Goal: Task Accomplishment & Management: Manage account settings

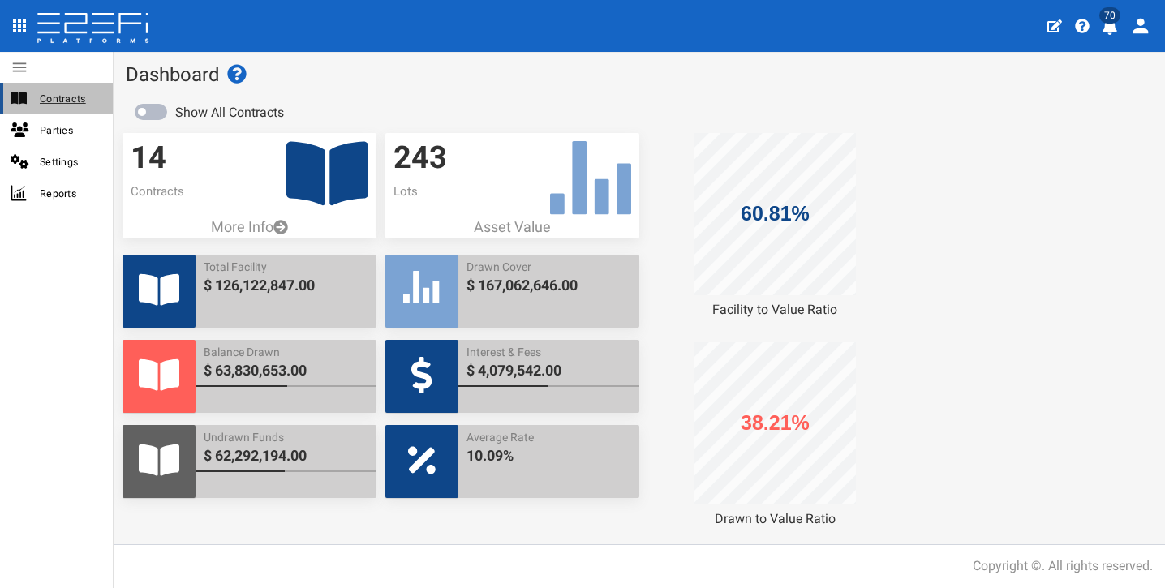
click at [71, 92] on span "Contracts" at bounding box center [70, 98] width 60 height 19
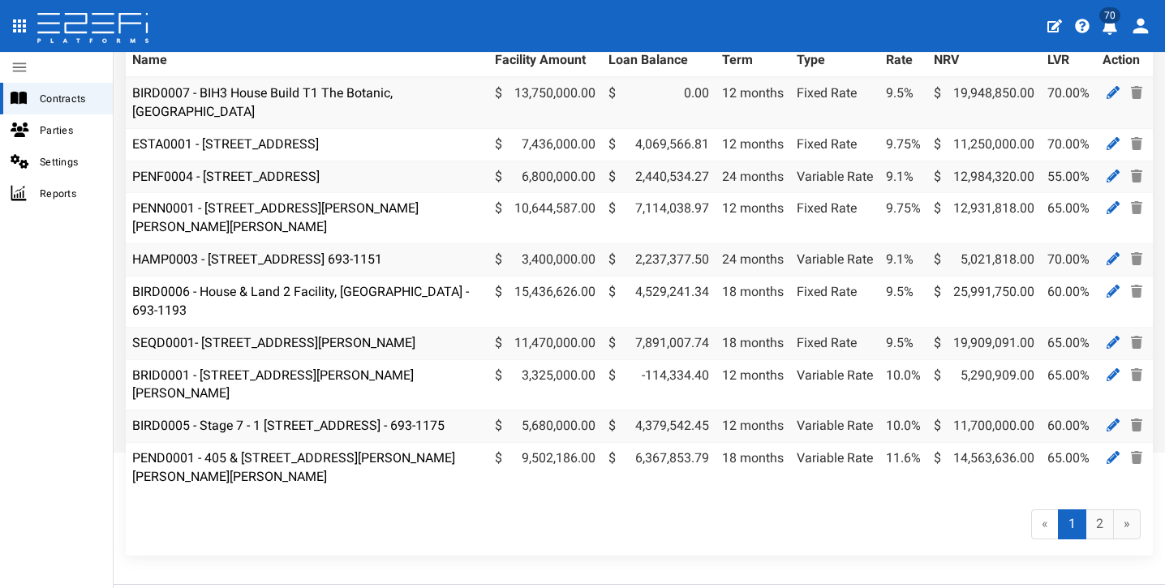
scroll to position [226, 0]
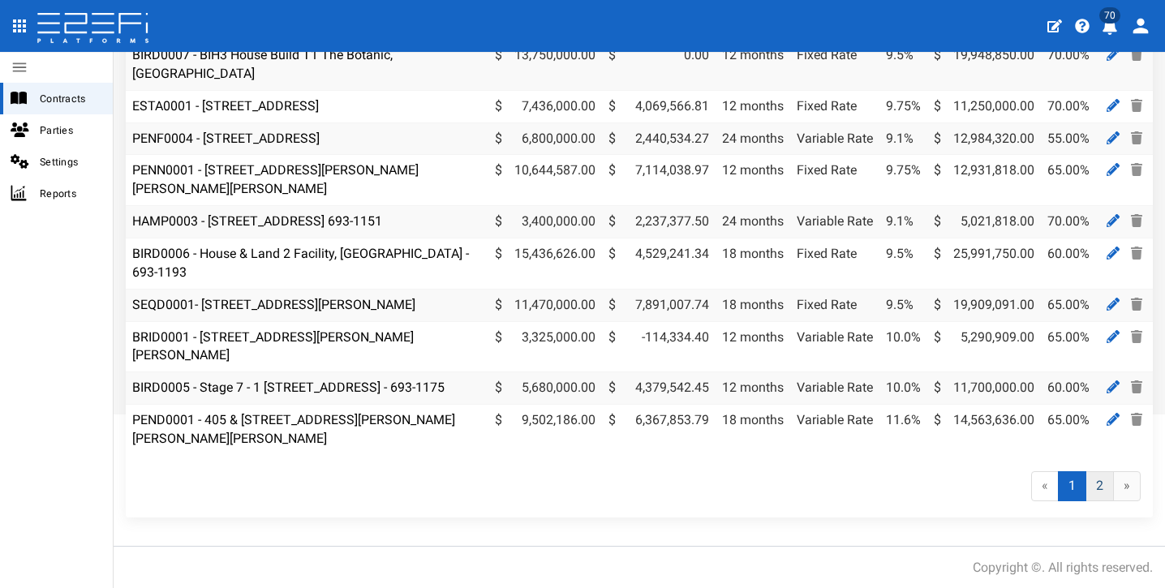
click at [1089, 489] on link "2" at bounding box center [1100, 486] width 28 height 30
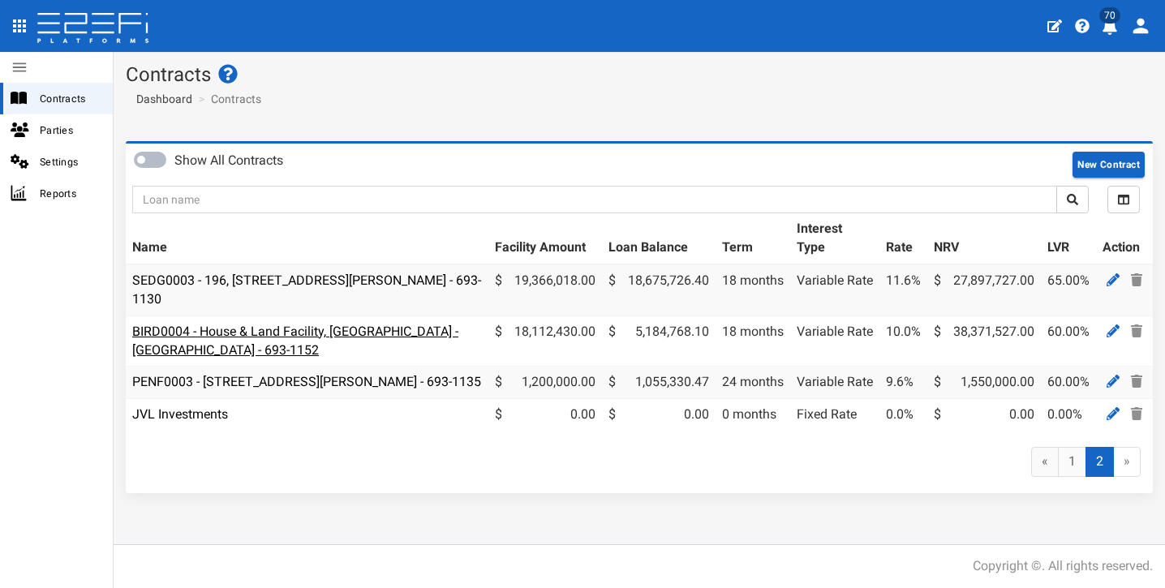
click at [368, 329] on link "BIRD0004 - House & Land Facility, Port Macquarie - VANT02 - 693-1152" at bounding box center [295, 341] width 326 height 34
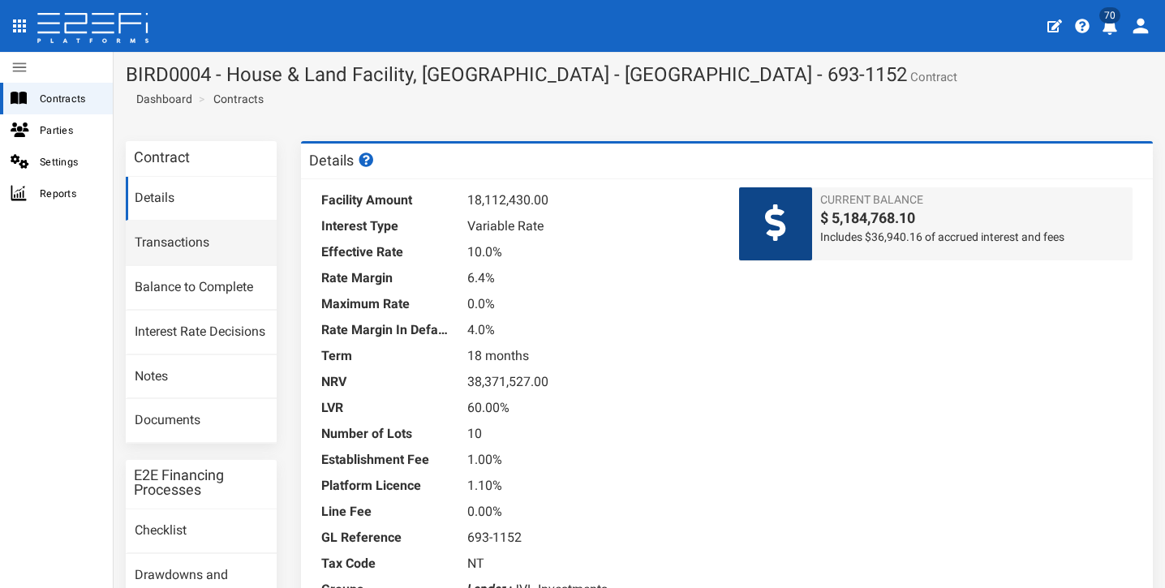
click at [217, 230] on link "Transactions" at bounding box center [201, 244] width 151 height 44
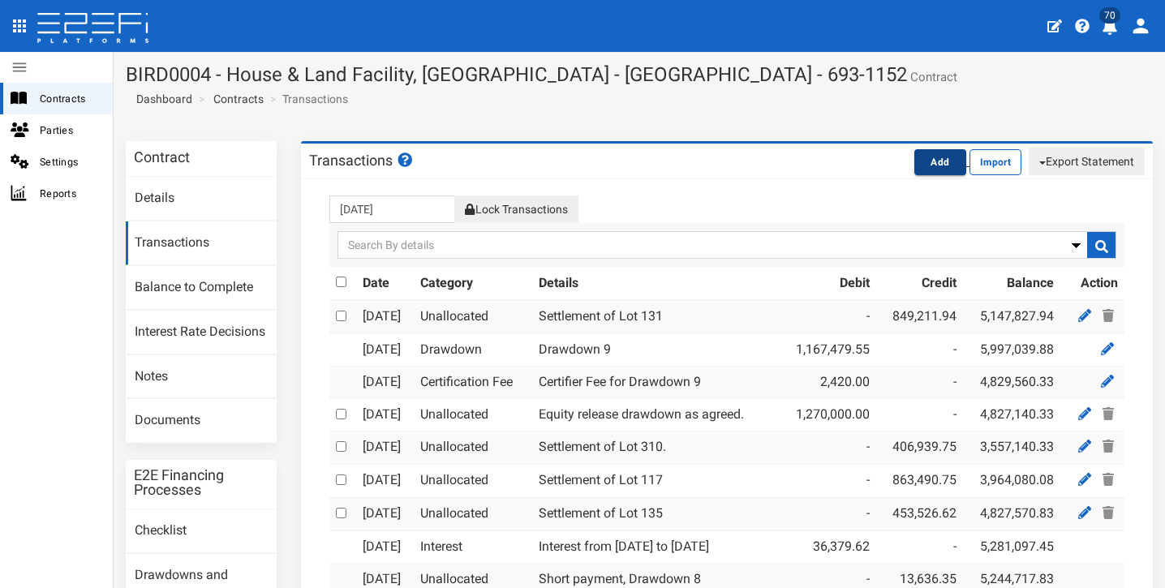
click at [925, 170] on button "Add" at bounding box center [941, 162] width 52 height 26
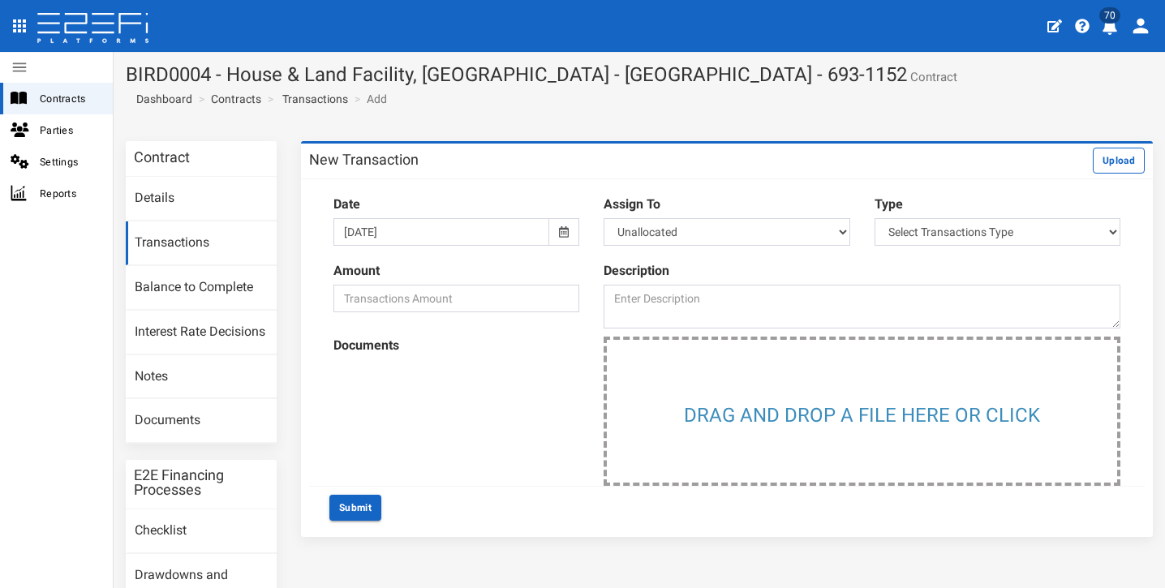
click at [566, 226] on div at bounding box center [564, 232] width 30 height 28
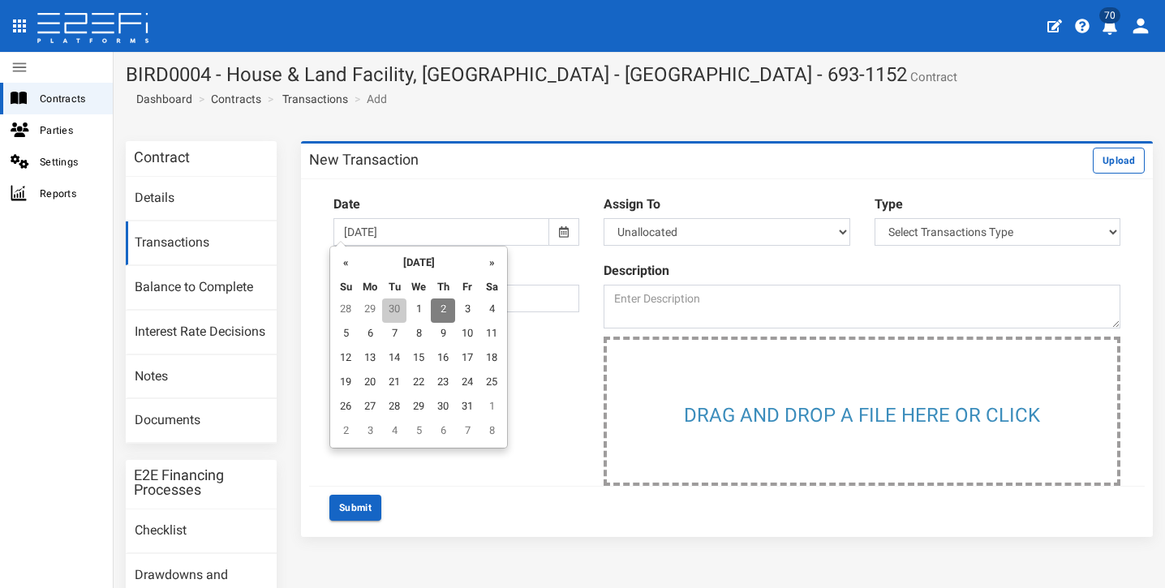
click at [392, 308] on td "30" at bounding box center [394, 311] width 24 height 24
type input "[DATE]"
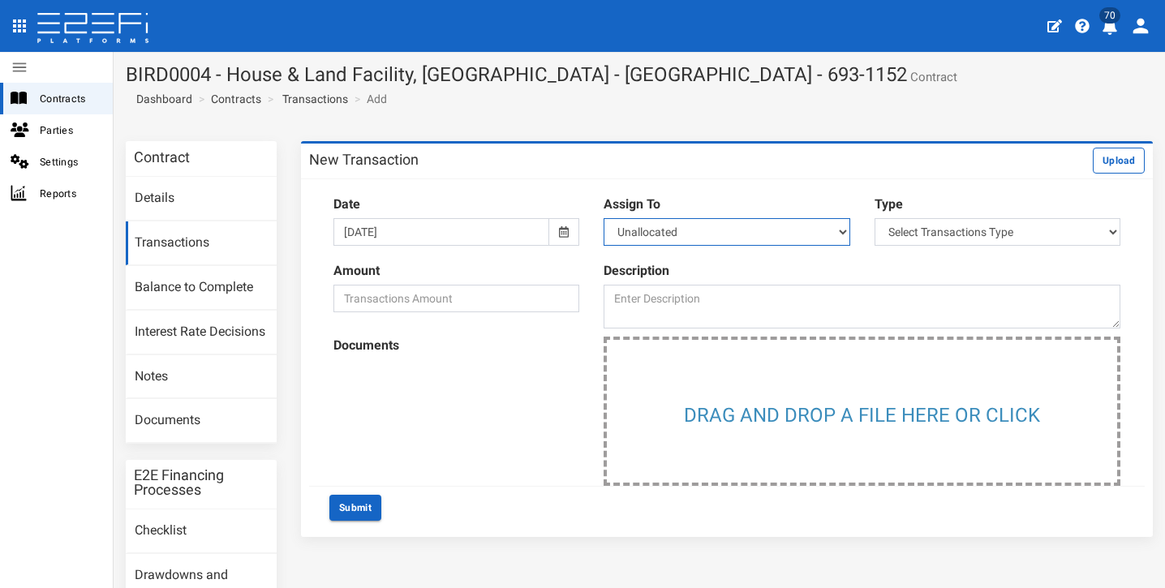
select select "Lot 105~71~CIVIL WORKS"
select select "1"
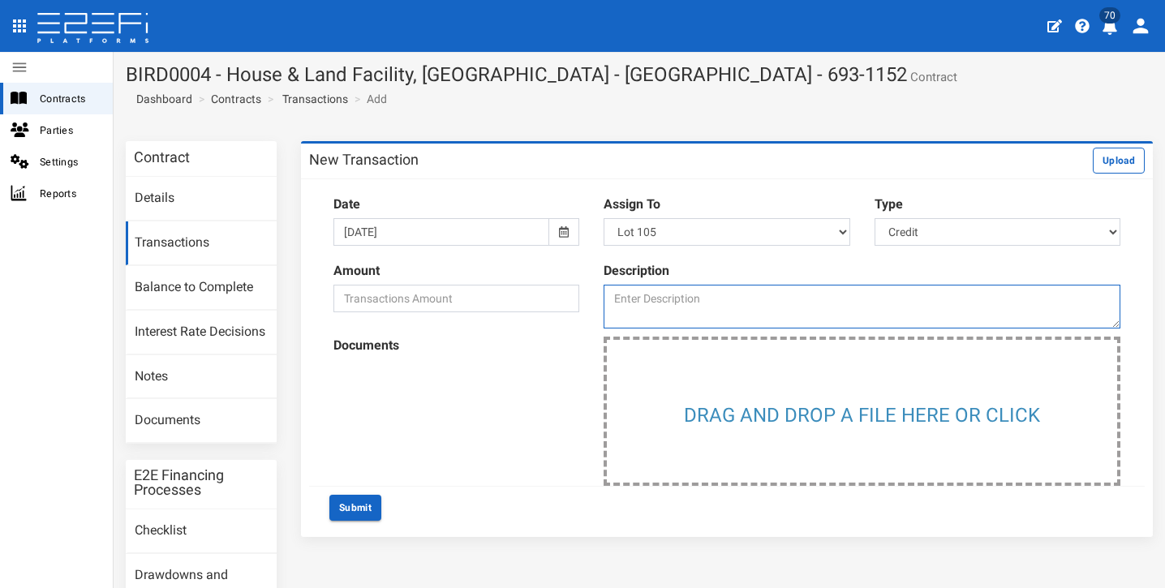
click at [807, 291] on textarea at bounding box center [862, 307] width 517 height 44
type textarea "Lot 105 Settlement"
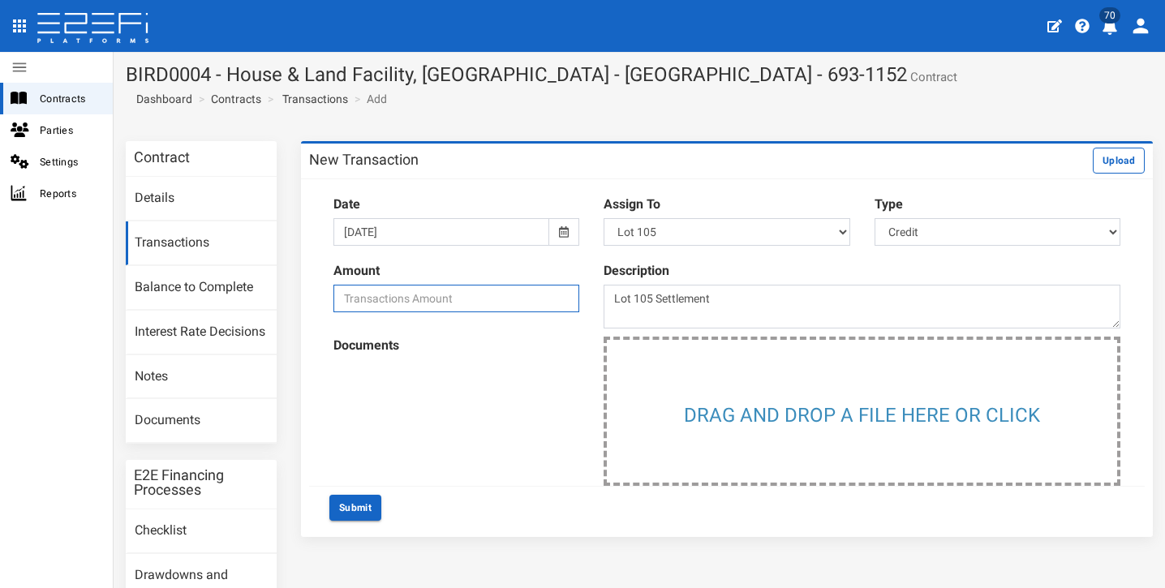
click at [512, 299] on input "number" at bounding box center [457, 299] width 246 height 28
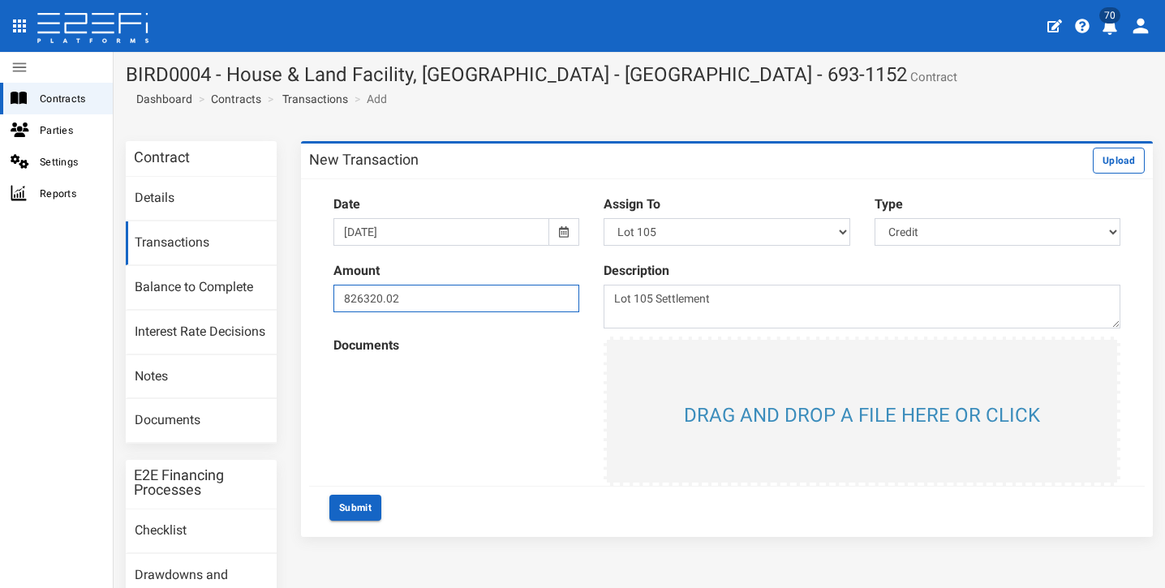
type input "826320.02"
click at [846, 428] on input "file" at bounding box center [862, 411] width 510 height 143
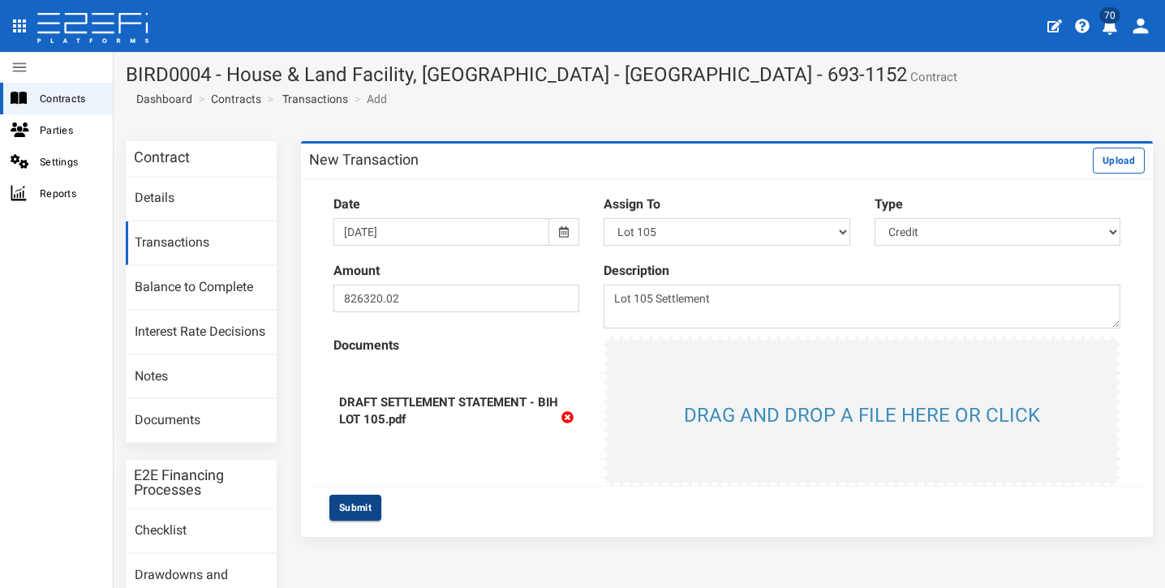
click at [368, 505] on button "Submit" at bounding box center [355, 508] width 52 height 26
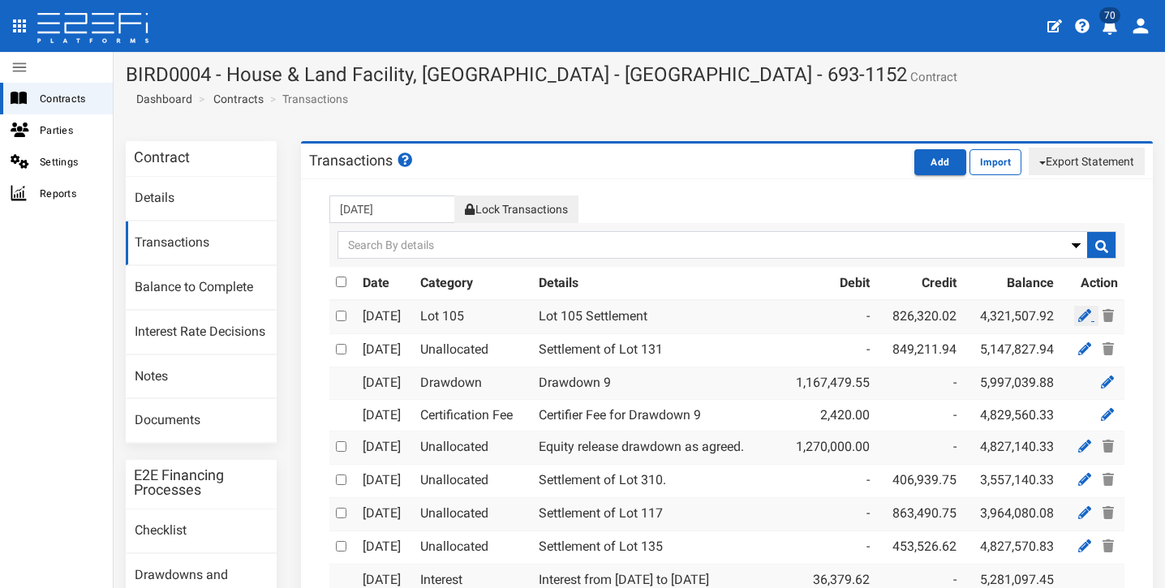
click at [1078, 312] on icon at bounding box center [1084, 315] width 13 height 13
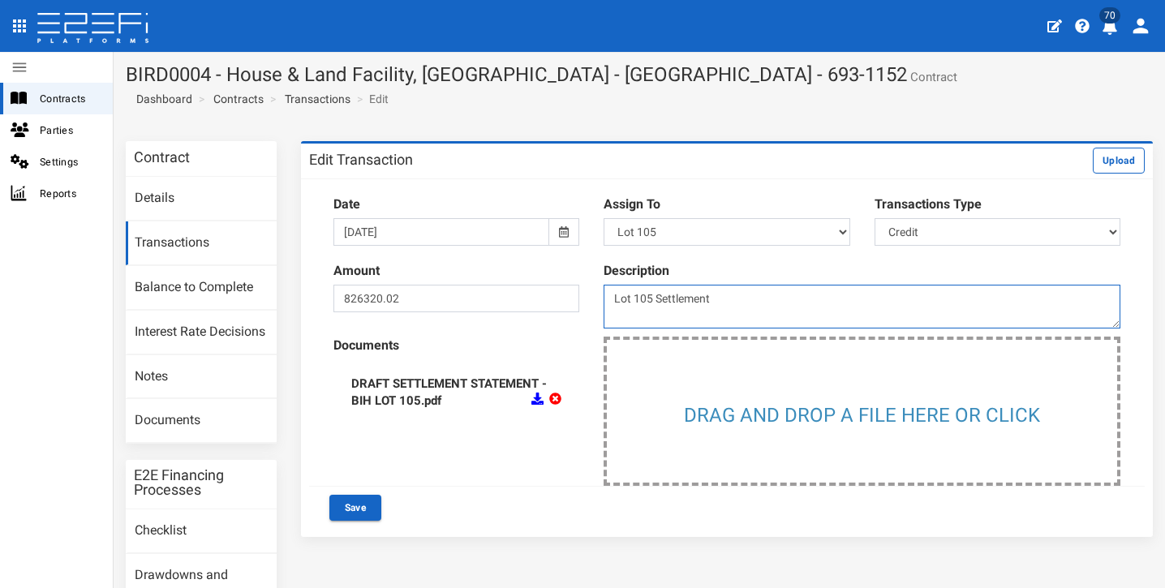
drag, startPoint x: 651, startPoint y: 297, endPoint x: 556, endPoint y: 301, distance: 95.0
click at [556, 301] on div "Amount 826320.02 Description Lot 105 Settlement" at bounding box center [727, 295] width 836 height 83
click at [812, 303] on textarea "Lot 105 Settlement" at bounding box center [862, 307] width 517 height 44
type textarea "Settlement of lot 105"
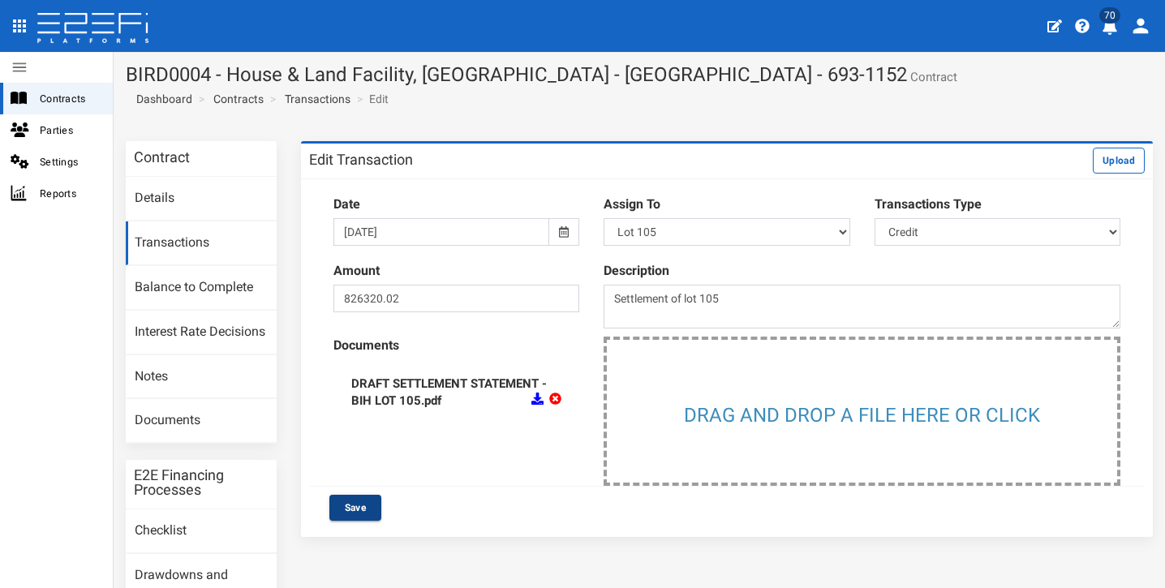
click at [351, 504] on button "Save" at bounding box center [355, 508] width 52 height 26
